Goal: Check status: Check status

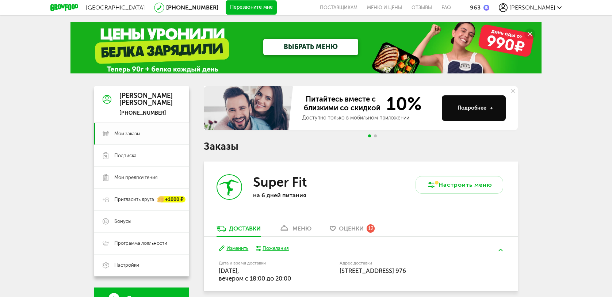
click at [135, 133] on span "Мои заказы" at bounding box center [127, 133] width 26 height 7
click at [154, 164] on link "Подписка" at bounding box center [141, 156] width 95 height 22
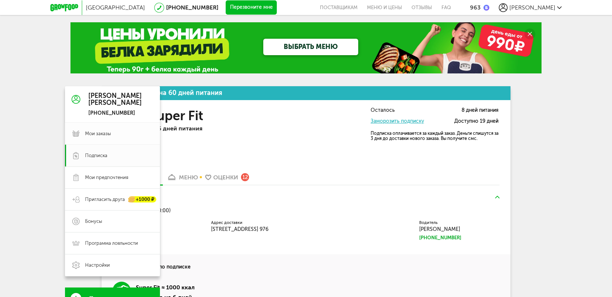
click at [81, 131] on link "Мои заказы" at bounding box center [112, 134] width 95 height 22
